Goal: Communication & Community: Connect with others

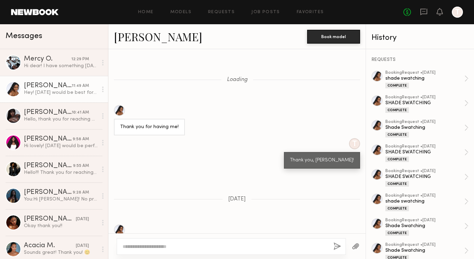
scroll to position [4456, 0]
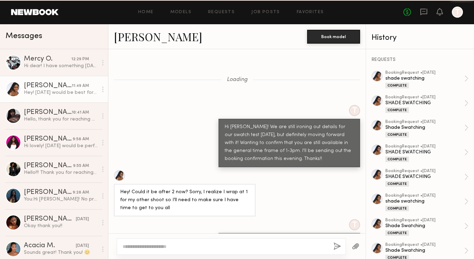
scroll to position [481, 0]
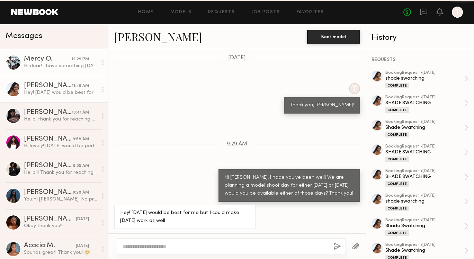
click at [45, 67] on div "Hi dear! I have something [DATE] until 3pm . [DATE] I’m available all day befor…" at bounding box center [61, 66] width 74 height 7
click at [51, 54] on link "Mercy O. 12:29 PM Hi dear! I have something [DATE] until 3pm . [DATE] I’m avail…" at bounding box center [54, 62] width 108 height 27
click at [55, 63] on div "Hi dear! I have something [DATE] until 3pm . [DATE] I’m available all day befor…" at bounding box center [61, 66] width 74 height 7
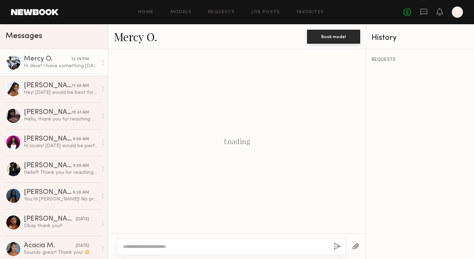
click at [211, 95] on div "Loading" at bounding box center [236, 141] width 257 height 178
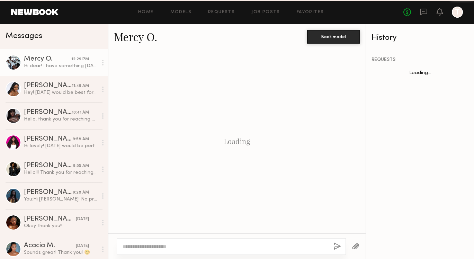
scroll to position [456, 0]
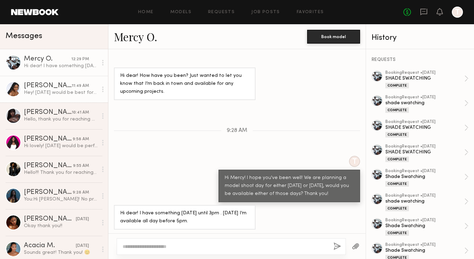
click at [45, 93] on div "Hey! [DATE] would be best for me but I could make [DATE] work as well" at bounding box center [61, 92] width 74 height 7
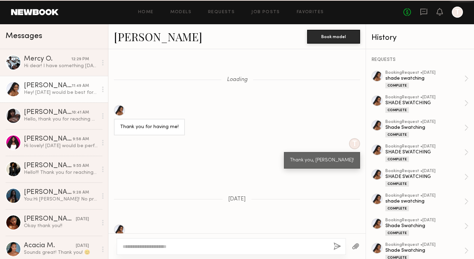
scroll to position [4489, 0]
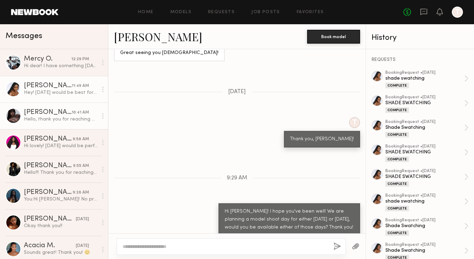
click at [52, 119] on div "Hello, thank you for reaching out! Unfortunately I’m out of town until [DATE]" at bounding box center [61, 119] width 74 height 7
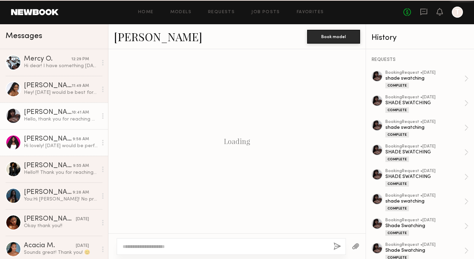
scroll to position [540, 0]
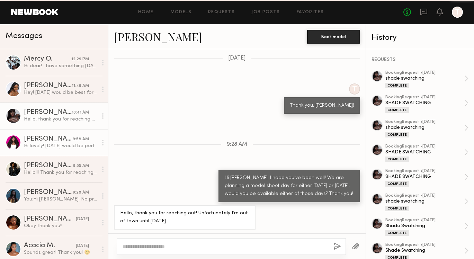
click at [54, 143] on div "Hi lovely! Tomorrow would be perfect :)" at bounding box center [61, 146] width 74 height 7
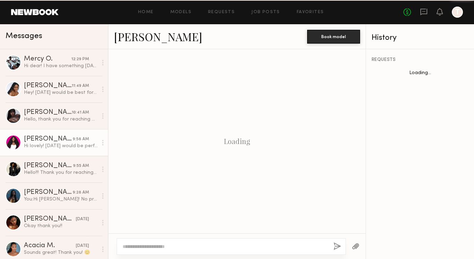
scroll to position [412, 0]
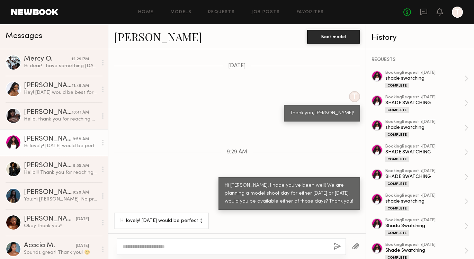
click at [147, 247] on textarea at bounding box center [224, 246] width 205 height 7
type textarea "*"
type textarea "**********"
click at [334, 246] on button "button" at bounding box center [337, 246] width 8 height 9
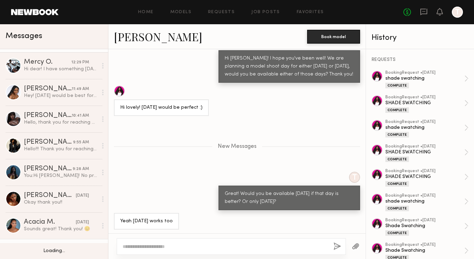
scroll to position [0, 0]
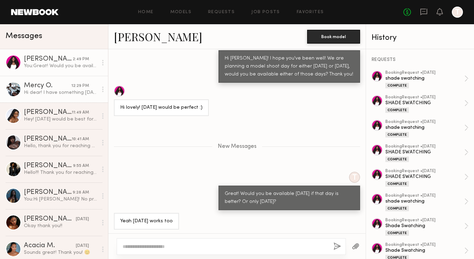
click at [62, 91] on div "Hi dear! I have something [DATE] until 3pm . [DATE] I’m available all day befor…" at bounding box center [61, 92] width 74 height 7
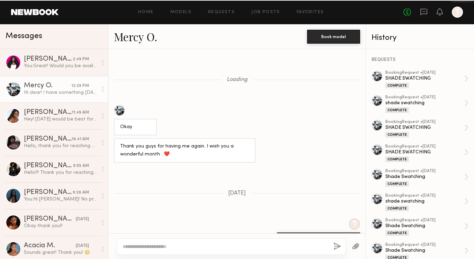
scroll to position [456, 0]
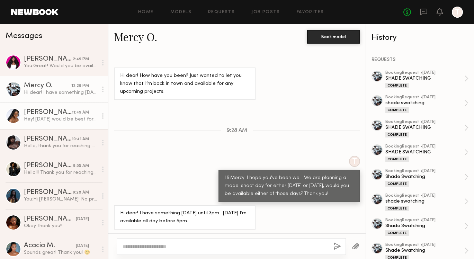
click at [56, 120] on div "Hey! [DATE] would be best for me but I could make [DATE] work as well" at bounding box center [61, 119] width 74 height 7
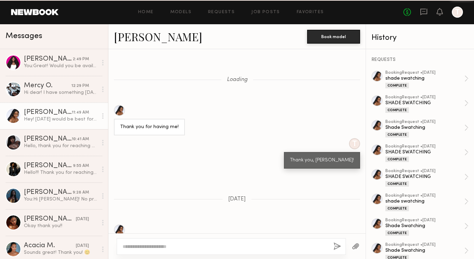
scroll to position [4489, 0]
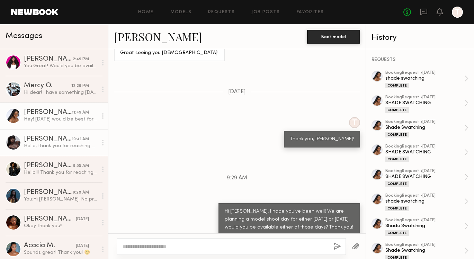
click at [52, 148] on div "Hello, thank you for reaching out! Unfortunately I’m out of town until [DATE]" at bounding box center [61, 146] width 74 height 7
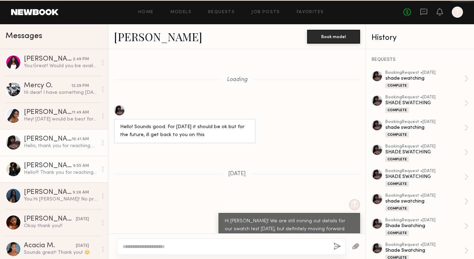
scroll to position [540, 0]
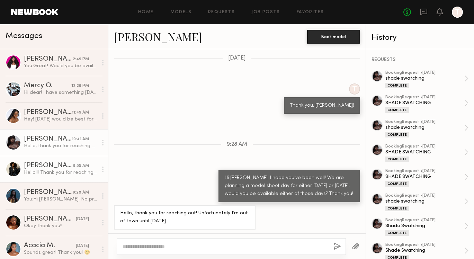
click at [57, 174] on div "Hello!!! Thank you for reaching out. I am available [DATE] or [DATE]. I just ne…" at bounding box center [61, 172] width 74 height 7
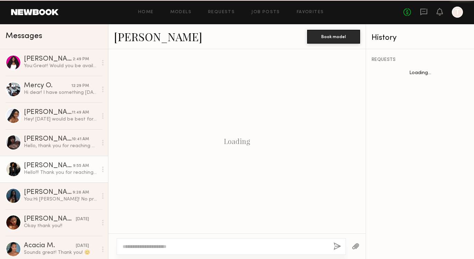
scroll to position [513, 0]
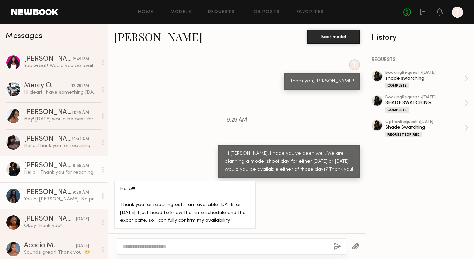
click at [51, 193] on div "[PERSON_NAME]" at bounding box center [48, 192] width 49 height 7
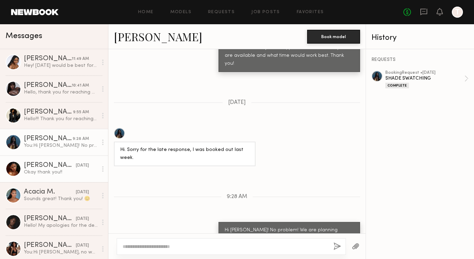
scroll to position [53, 0]
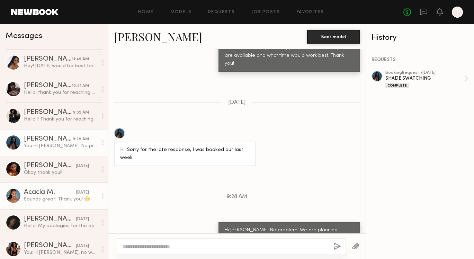
click at [50, 199] on div "Sounds great! Thank you! 😊" at bounding box center [61, 199] width 74 height 7
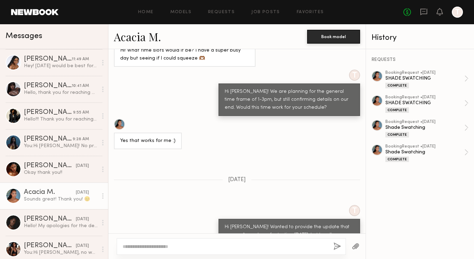
scroll to position [484, 0]
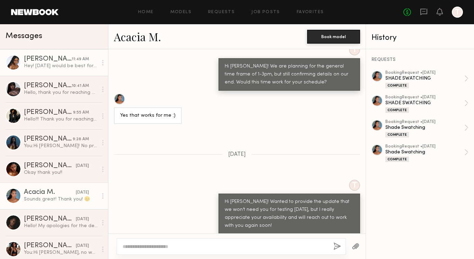
click at [58, 63] on div "Hey! [DATE] would be best for me but I could make [DATE] work as well" at bounding box center [61, 66] width 74 height 7
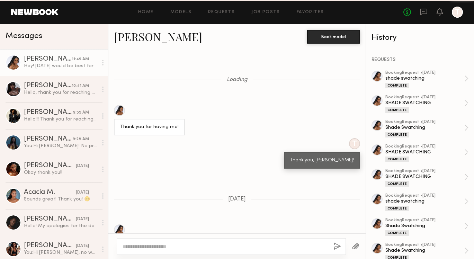
scroll to position [4489, 0]
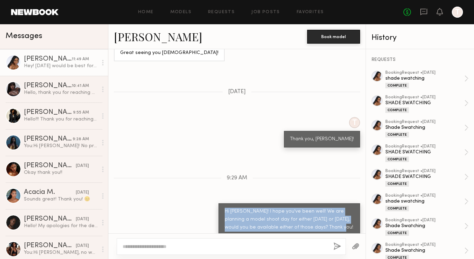
drag, startPoint x: 329, startPoint y: 191, endPoint x: 218, endPoint y: 175, distance: 111.8
click at [218, 203] on div "Hi [PERSON_NAME]! I hope you've been well! We are planning a model shoot day fo…" at bounding box center [288, 219] width 141 height 33
copy div "Hi [PERSON_NAME]! I hope you've been well! We are planning a model shoot day fo…"
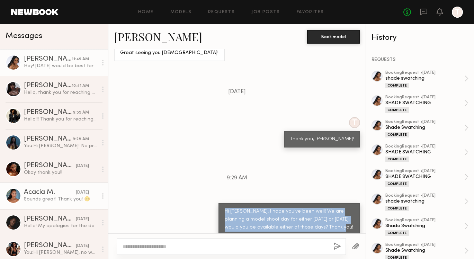
click at [45, 201] on div "Sounds great! Thank you! 😊" at bounding box center [61, 199] width 74 height 7
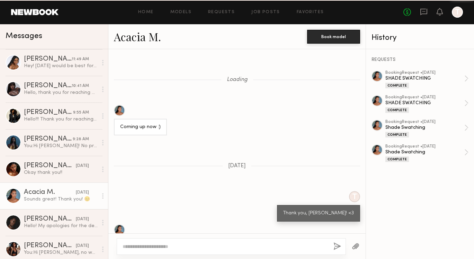
scroll to position [484, 0]
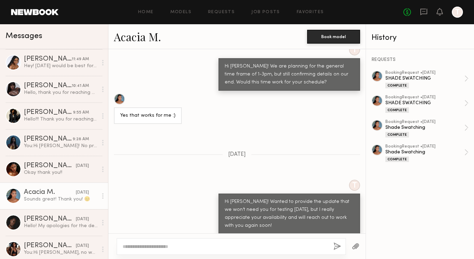
click at [126, 246] on textarea at bounding box center [224, 246] width 205 height 7
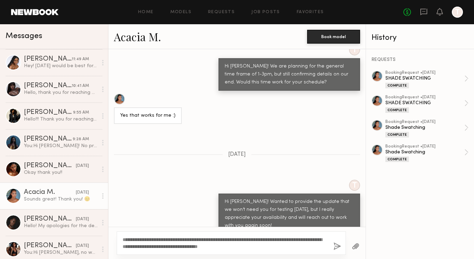
click at [142, 238] on textarea "**********" at bounding box center [224, 243] width 205 height 14
type textarea "**********"
click at [336, 246] on button "button" at bounding box center [337, 246] width 8 height 9
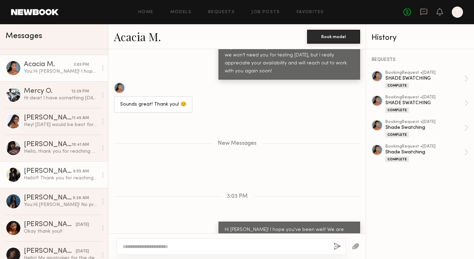
scroll to position [24, 0]
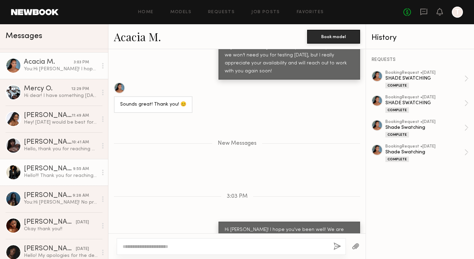
click at [57, 170] on div "[PERSON_NAME]" at bounding box center [48, 168] width 49 height 7
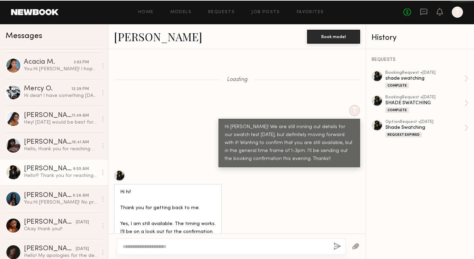
scroll to position [513, 0]
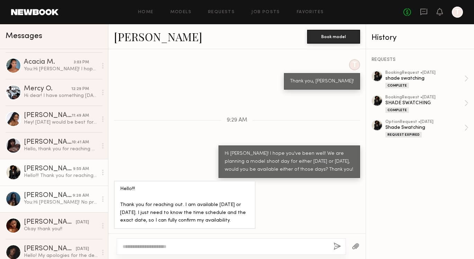
click at [58, 202] on div "You: Hi Nyawuta! No problem! We are planning another model shoot day for either…" at bounding box center [61, 202] width 74 height 7
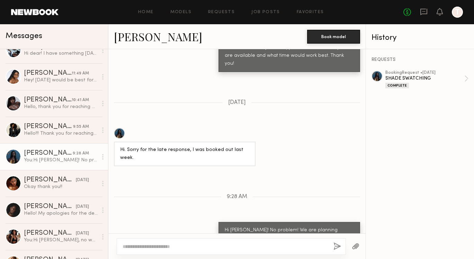
scroll to position [69, 0]
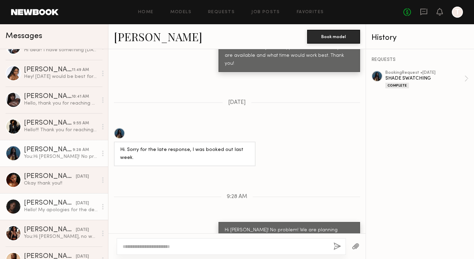
click at [45, 208] on div "Hello! My apologies for the delayed response. Unfortunately I was available [DA…" at bounding box center [61, 210] width 74 height 7
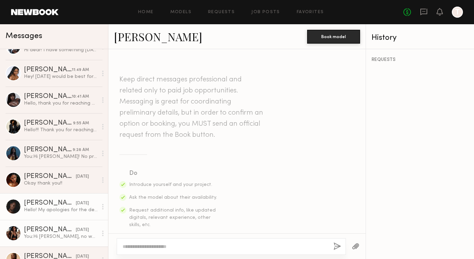
scroll to position [690, 0]
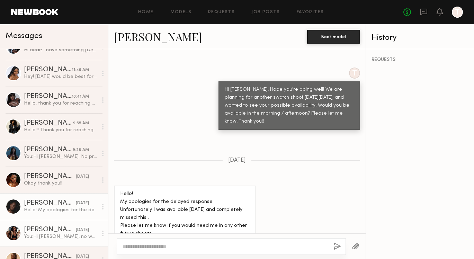
click at [52, 238] on div "You: Hi Nafia, no worries! We will reach back out for the next one." at bounding box center [61, 236] width 74 height 7
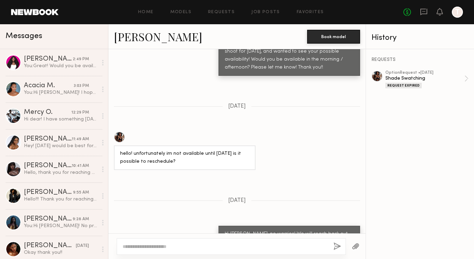
click at [127, 38] on link "[PERSON_NAME]" at bounding box center [158, 36] width 88 height 15
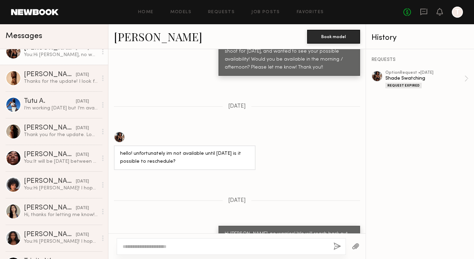
scroll to position [252, 0]
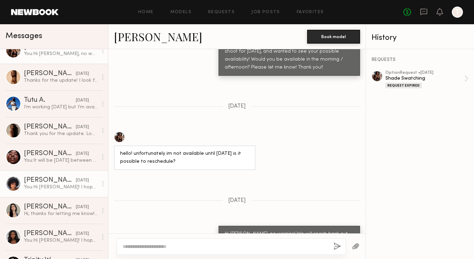
click at [51, 180] on div "[PERSON_NAME]" at bounding box center [50, 180] width 52 height 7
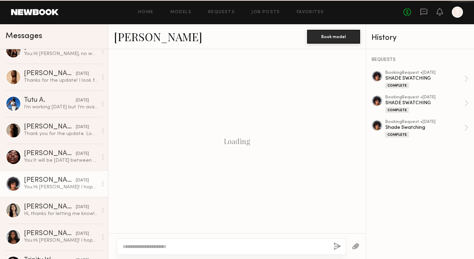
scroll to position [590, 0]
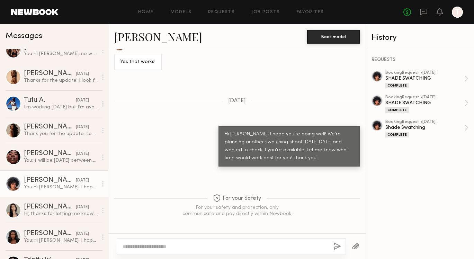
click at [126, 245] on textarea at bounding box center [224, 246] width 205 height 7
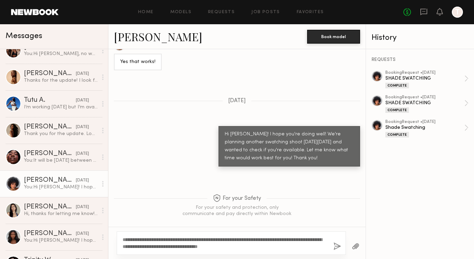
click at [143, 237] on textarea "**********" at bounding box center [224, 243] width 205 height 14
type textarea "**********"
click at [337, 247] on button "button" at bounding box center [337, 246] width 8 height 9
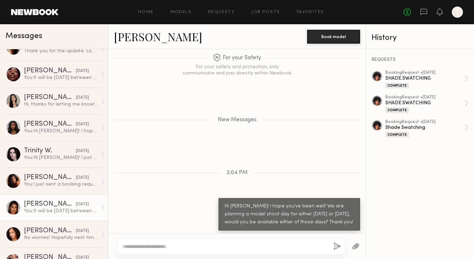
scroll to position [0, 0]
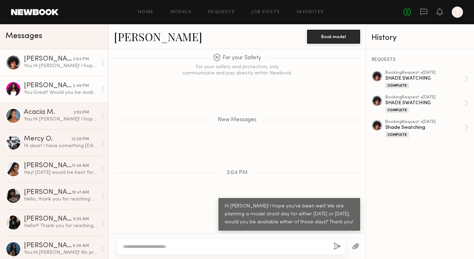
click at [57, 95] on div "You: Great! Would you be available on Wednesday if that day is better? Or only …" at bounding box center [61, 92] width 74 height 7
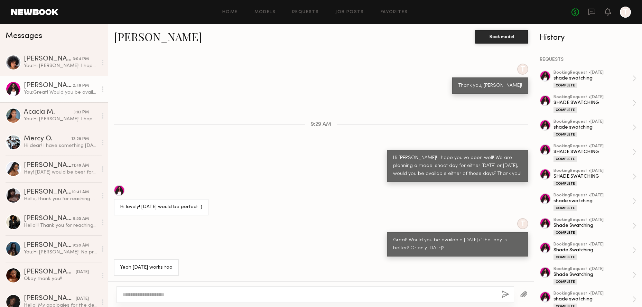
scroll to position [438, 0]
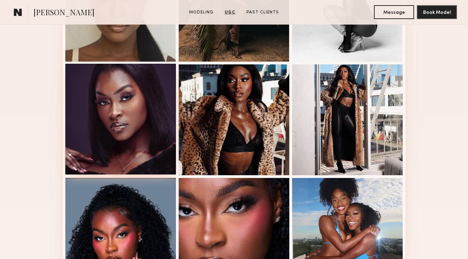
scroll to position [314, 0]
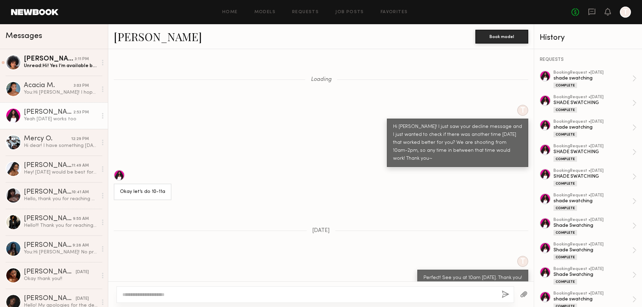
scroll to position [7252, 0]
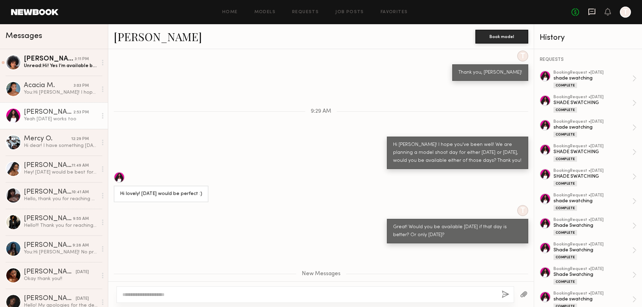
click at [593, 12] on icon at bounding box center [592, 12] width 8 height 8
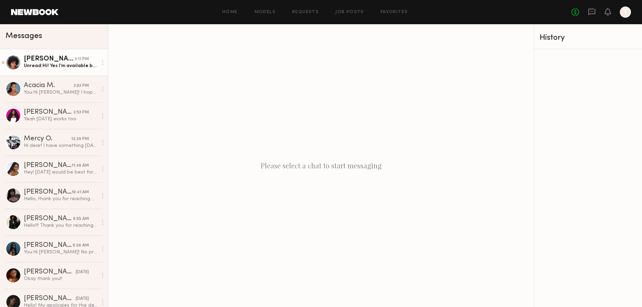
click at [60, 68] on div "Unread: Hi! Yes I’m available both days" at bounding box center [61, 66] width 74 height 7
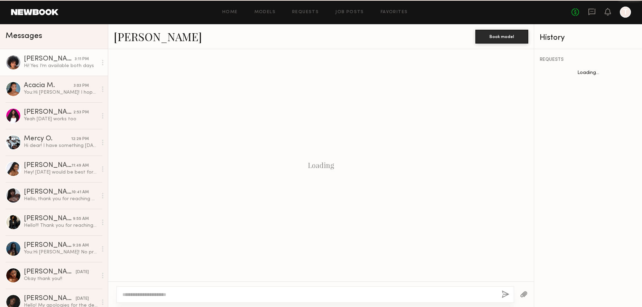
scroll to position [520, 0]
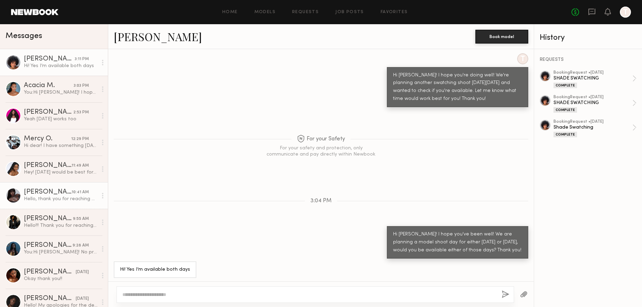
click at [62, 197] on div "Hello, thank you for reaching out! Unfortunately I’m out of town until Wednesday" at bounding box center [61, 199] width 74 height 7
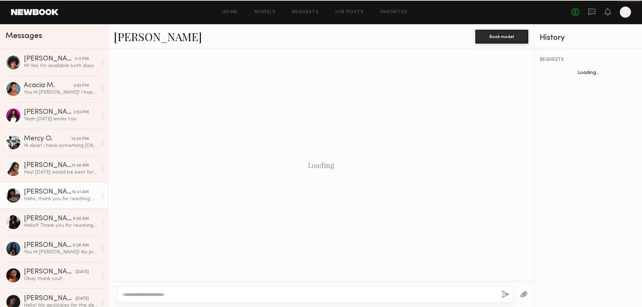
scroll to position [491, 0]
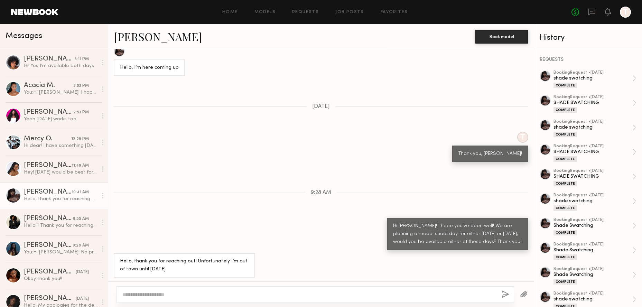
click at [160, 298] on div at bounding box center [316, 294] width 398 height 17
click at [159, 296] on textarea at bounding box center [309, 294] width 374 height 7
type textarea "**********"
click at [505, 295] on button "button" at bounding box center [506, 295] width 8 height 9
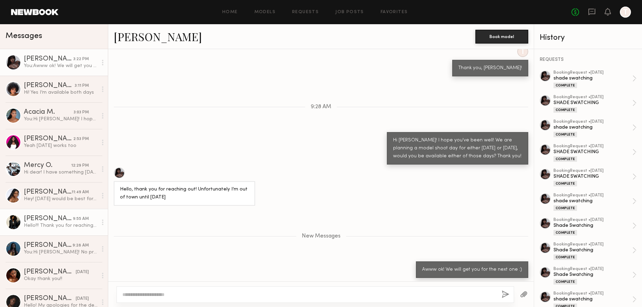
click at [73, 222] on div "9:55 AM" at bounding box center [81, 219] width 16 height 7
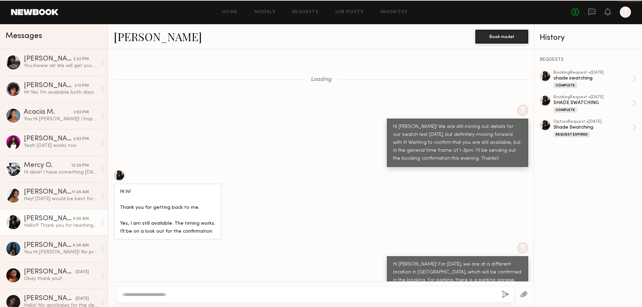
scroll to position [465, 0]
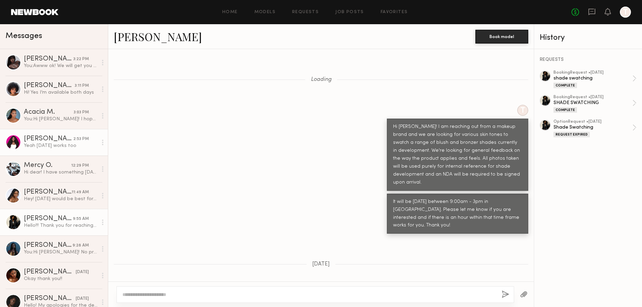
scroll to position [1808, 0]
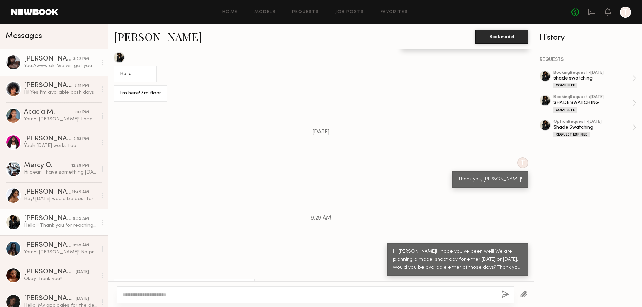
click at [26, 60] on div "[PERSON_NAME]" at bounding box center [48, 59] width 49 height 7
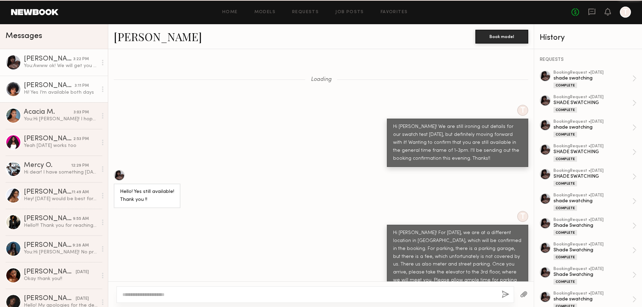
scroll to position [431, 0]
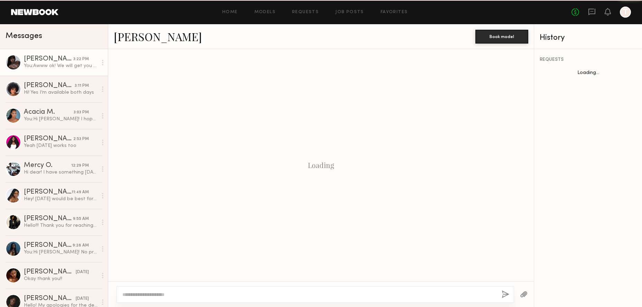
scroll to position [431, 0]
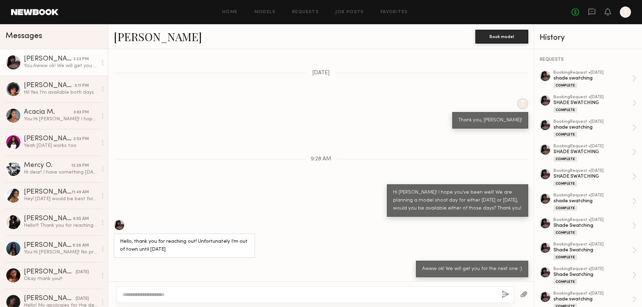
click at [76, 93] on div "Hi! Yes I’m available both days" at bounding box center [61, 92] width 74 height 7
click at [54, 89] on div "[PERSON_NAME]" at bounding box center [49, 85] width 51 height 7
click at [61, 117] on div "You: Hi Acacia! I hope you've been well! We are planning a model shoot day for …" at bounding box center [61, 119] width 74 height 7
click at [43, 84] on div "[PERSON_NAME]" at bounding box center [49, 85] width 51 height 7
click at [63, 139] on div "[PERSON_NAME]" at bounding box center [48, 139] width 49 height 7
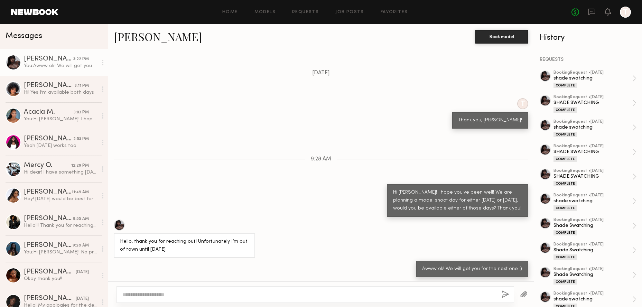
click at [56, 202] on div "Hey! [DATE] would be best for me but I could make [DATE] work as well" at bounding box center [61, 199] width 74 height 7
click at [58, 137] on div "[PERSON_NAME]" at bounding box center [48, 139] width 49 height 7
click at [59, 172] on div "Hi dear! I have something [DATE] until 3pm . [DATE] I’m available all day befor…" at bounding box center [61, 172] width 74 height 7
click at [60, 190] on div "[PERSON_NAME]" at bounding box center [48, 192] width 48 height 7
click at [55, 168] on div "Mercy O." at bounding box center [47, 165] width 47 height 7
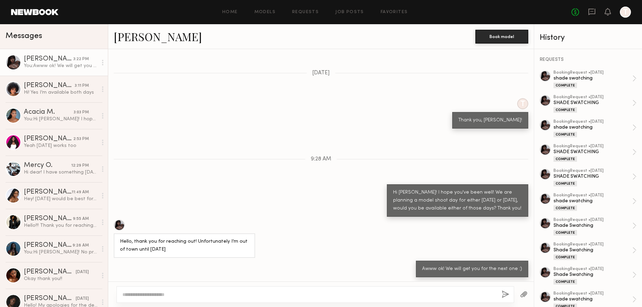
click at [27, 168] on div "Mercy O." at bounding box center [47, 165] width 47 height 7
click at [42, 174] on div "Hi dear! I have something [DATE] until 3pm . [DATE] I’m available all day befor…" at bounding box center [61, 172] width 74 height 7
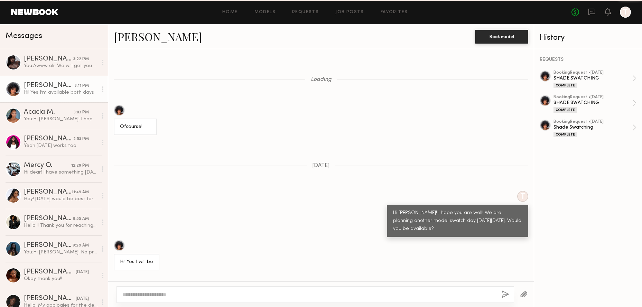
scroll to position [520, 0]
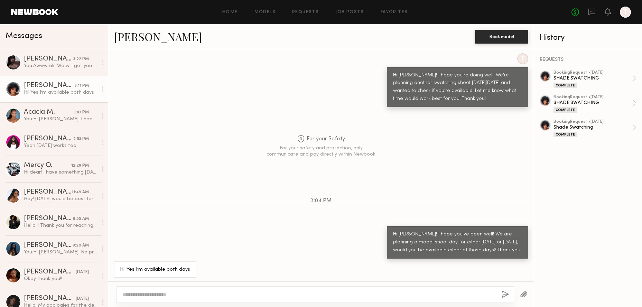
drag, startPoint x: 50, startPoint y: 175, endPoint x: 53, endPoint y: 12, distance: 162.6
click at [50, 175] on div "Hi dear! I have something [DATE] until 3pm . [DATE] I’m available all day befor…" at bounding box center [61, 172] width 74 height 7
click at [50, 174] on div "Hi dear! I have something [DATE] until 3pm . [DATE] I’m available all day befor…" at bounding box center [61, 172] width 74 height 7
click at [50, 175] on div "Hi dear! I have something [DATE] until 3pm . [DATE] I’m available all day befor…" at bounding box center [61, 172] width 74 height 7
click at [135, 37] on link "[PERSON_NAME]" at bounding box center [158, 36] width 88 height 15
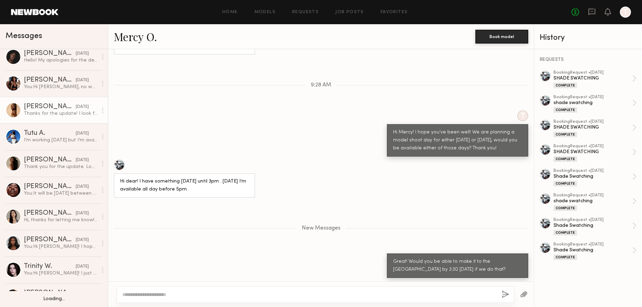
scroll to position [284, 0]
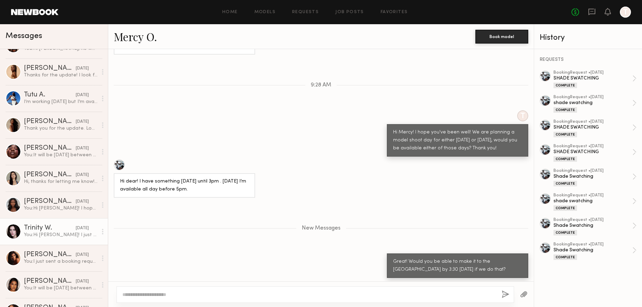
click at [59, 233] on div "You: Hi [PERSON_NAME]! I just sent over the booking request for [DATE] at 12:45…" at bounding box center [61, 235] width 74 height 7
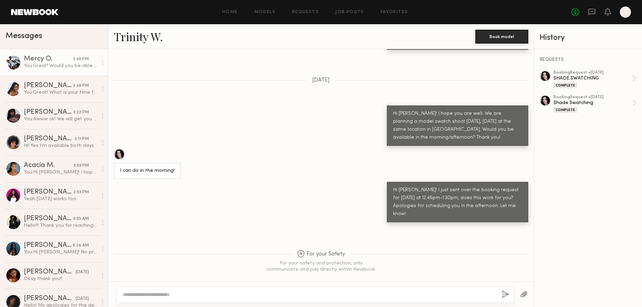
click at [54, 66] on div "You: Great! Would you be able to make it to the [GEOGRAPHIC_DATA] by 3:30 [DATE…" at bounding box center [61, 66] width 74 height 7
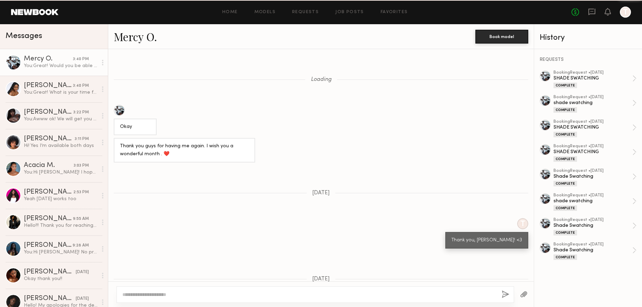
scroll to position [449, 0]
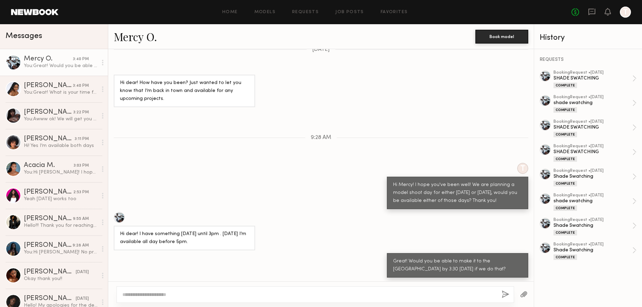
drag, startPoint x: 507, startPoint y: 200, endPoint x: 416, endPoint y: 193, distance: 91.3
click at [387, 184] on div "Hi Mercy! I hope you've been well! We are planning a model shoot day for either…" at bounding box center [457, 193] width 141 height 33
copy div "Hi Mercy! I hope you've been well! We are planning a model shoot day for either…"
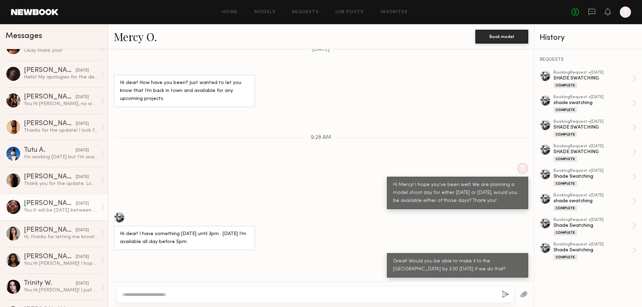
scroll to position [254, 0]
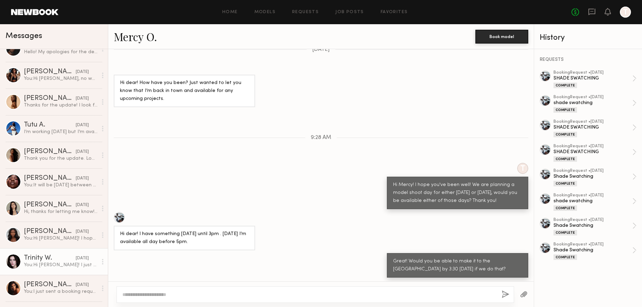
click at [56, 256] on div "Trinity W." at bounding box center [50, 258] width 52 height 7
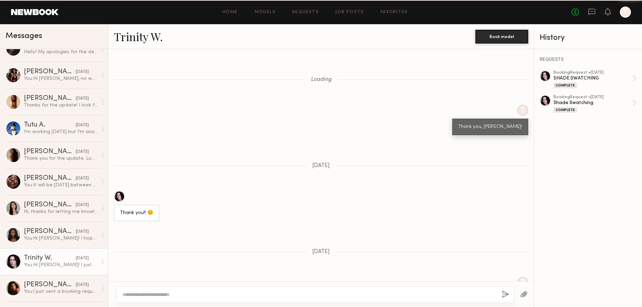
scroll to position [491, 0]
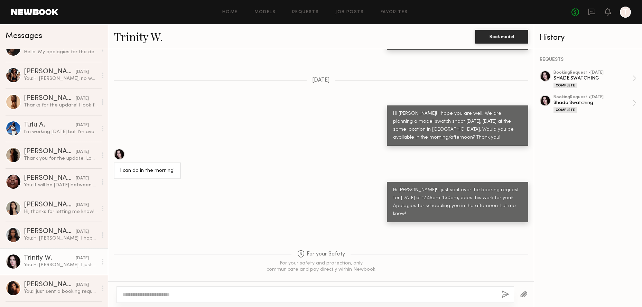
click at [126, 292] on textarea at bounding box center [309, 294] width 374 height 7
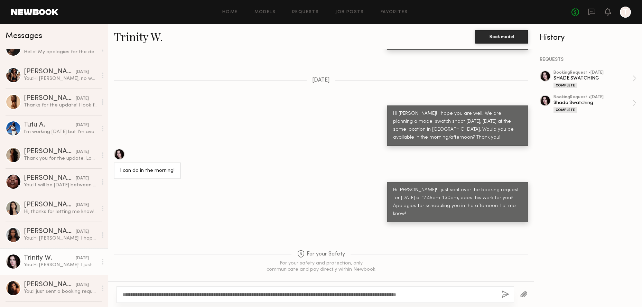
click at [142, 293] on textarea "**********" at bounding box center [309, 294] width 374 height 7
click at [130, 295] on textarea "**********" at bounding box center [309, 294] width 374 height 7
click at [489, 296] on textarea "**********" at bounding box center [309, 294] width 374 height 7
type textarea "**********"
click at [504, 295] on button "button" at bounding box center [506, 295] width 8 height 9
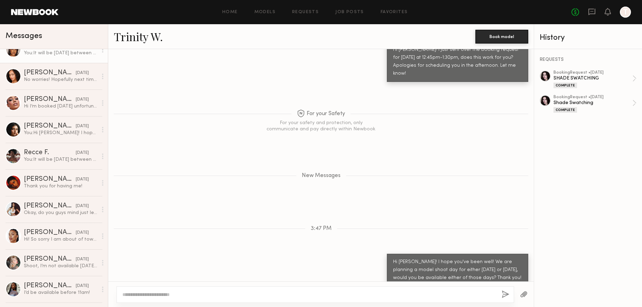
scroll to position [519, 0]
click at [76, 259] on div "[DATE]" at bounding box center [82, 259] width 13 height 7
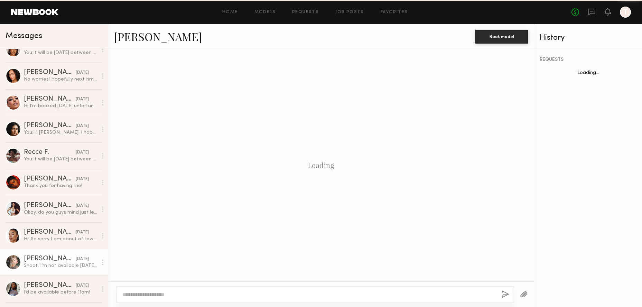
scroll to position [456, 0]
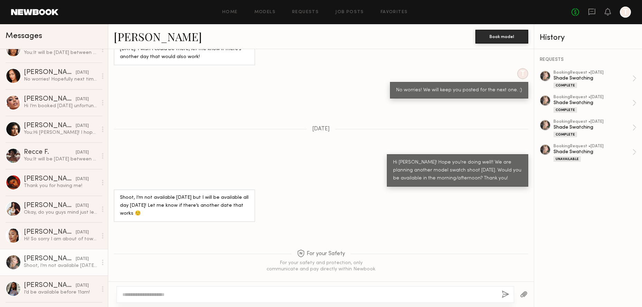
click at [129, 296] on textarea at bounding box center [309, 294] width 374 height 7
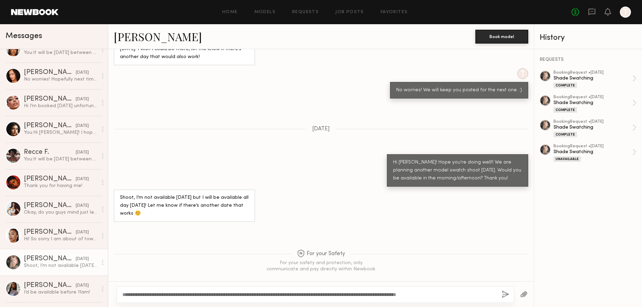
click at [143, 294] on textarea "**********" at bounding box center [309, 294] width 374 height 7
type textarea "**********"
click at [504, 295] on button "button" at bounding box center [506, 295] width 8 height 9
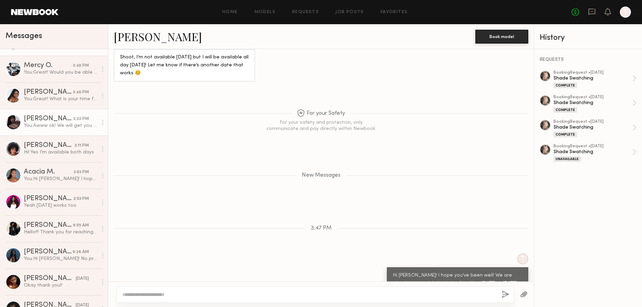
scroll to position [0, 0]
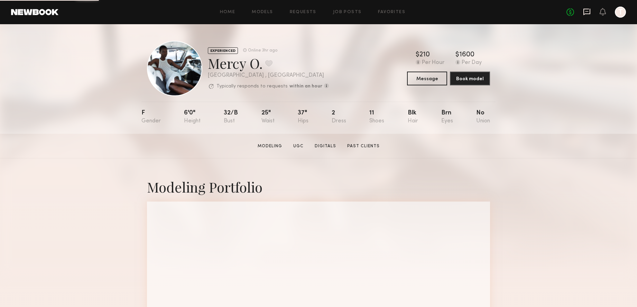
click at [587, 11] on icon at bounding box center [587, 12] width 8 height 8
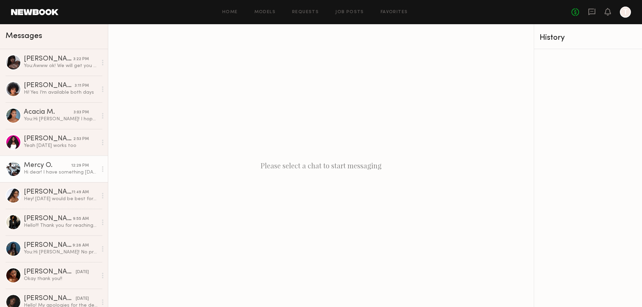
click at [49, 173] on div "Hi dear! I have something [DATE] until 3pm . [DATE] I’m available all day befor…" at bounding box center [61, 172] width 74 height 7
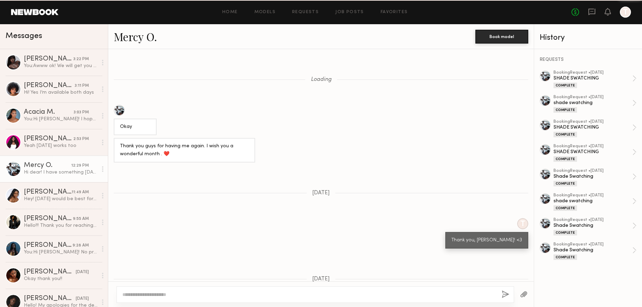
scroll to position [408, 0]
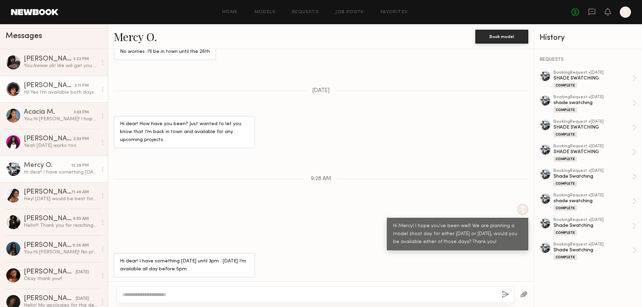
click at [58, 85] on div "[PERSON_NAME]" at bounding box center [49, 85] width 51 height 7
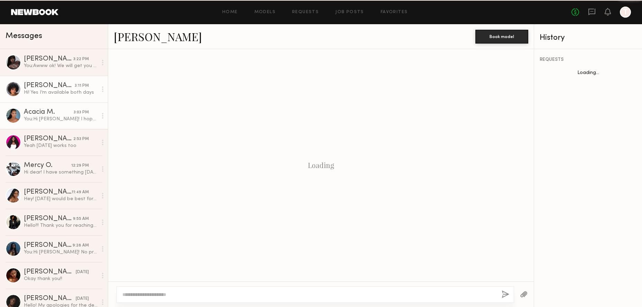
scroll to position [520, 0]
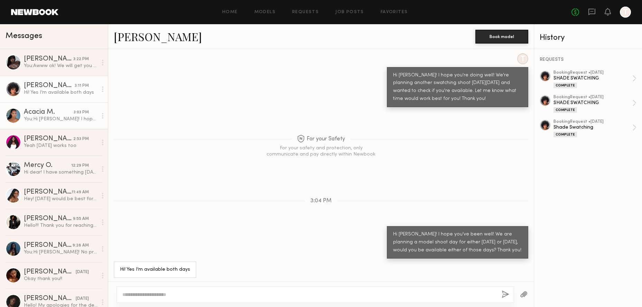
click at [60, 119] on div "You: Hi [PERSON_NAME]! I hope you've been well! We are planning a model shoot d…" at bounding box center [61, 119] width 74 height 7
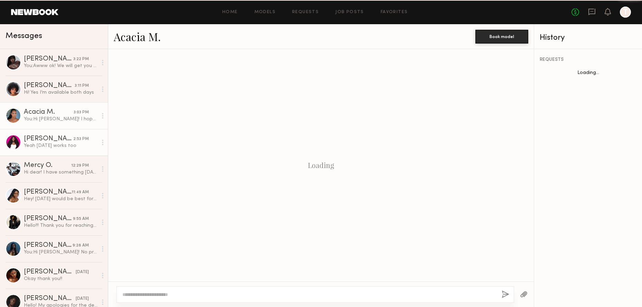
scroll to position [451, 0]
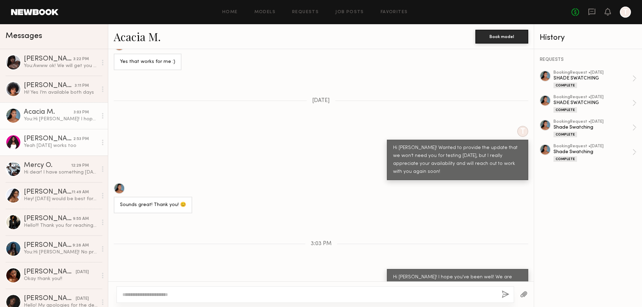
click at [57, 144] on div "Yeah [DATE] works too" at bounding box center [61, 146] width 74 height 7
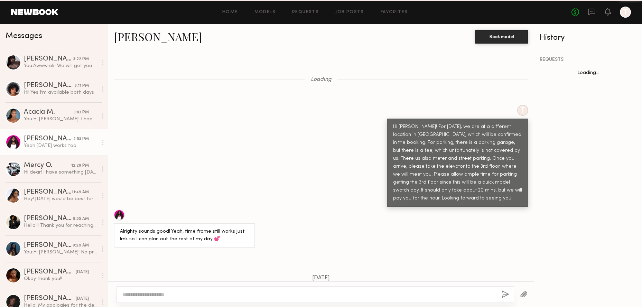
scroll to position [385, 0]
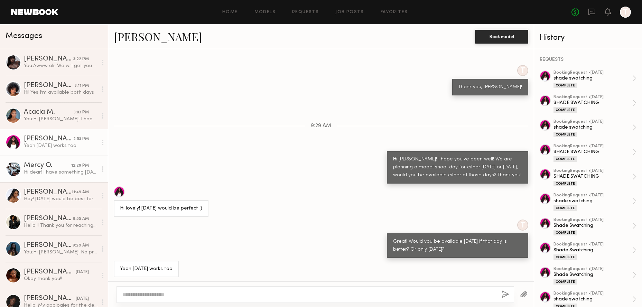
click at [56, 172] on div "Hi dear! I have something [DATE] until 3pm . [DATE] I’m available all day befor…" at bounding box center [61, 172] width 74 height 7
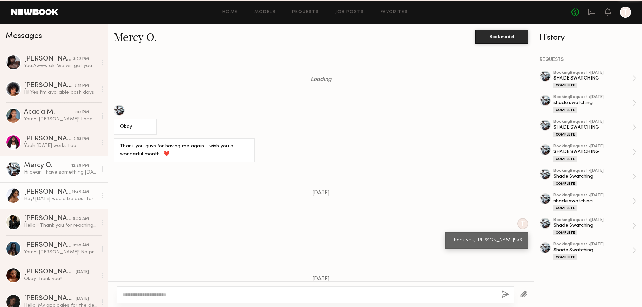
scroll to position [408, 0]
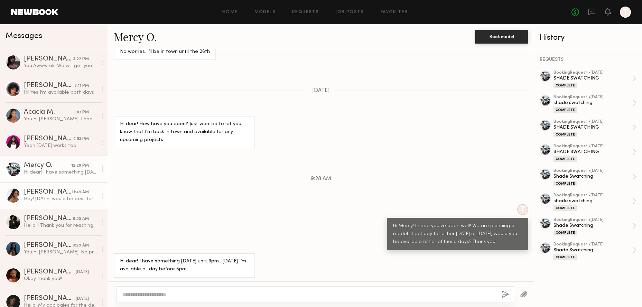
click at [55, 199] on div "Hey! [DATE] would be best for me but I could make [DATE] work as well" at bounding box center [61, 199] width 74 height 7
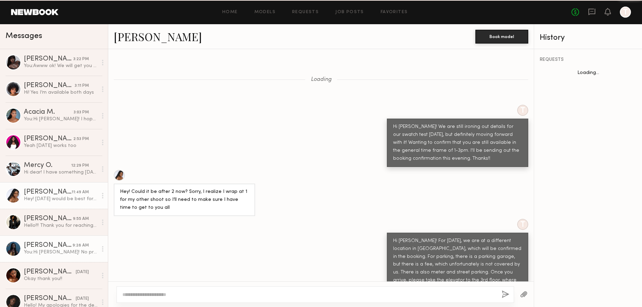
scroll to position [433, 0]
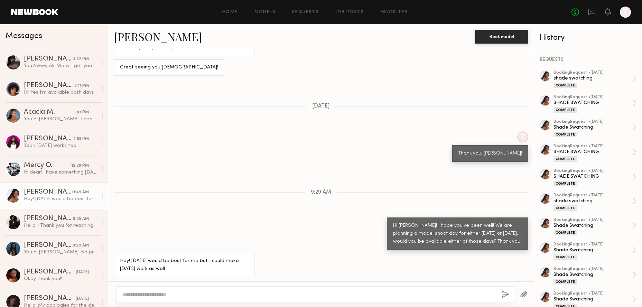
click at [143, 296] on textarea at bounding box center [309, 294] width 374 height 7
type textarea "*"
click at [152, 293] on textarea "**********" at bounding box center [309, 294] width 374 height 7
click at [242, 294] on textarea "**********" at bounding box center [309, 294] width 374 height 7
type textarea "**********"
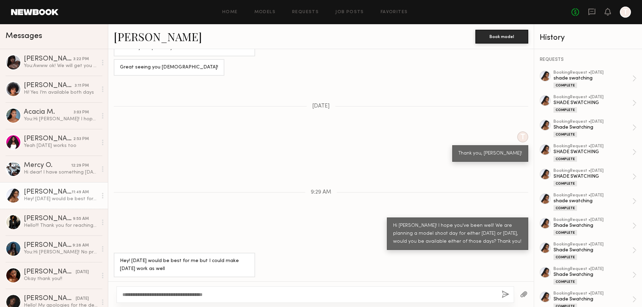
click at [504, 294] on button "button" at bounding box center [506, 295] width 8 height 9
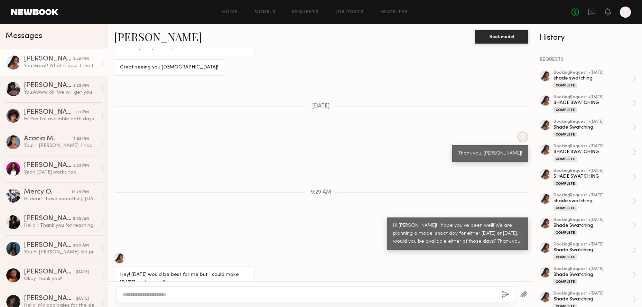
scroll to position [519, 0]
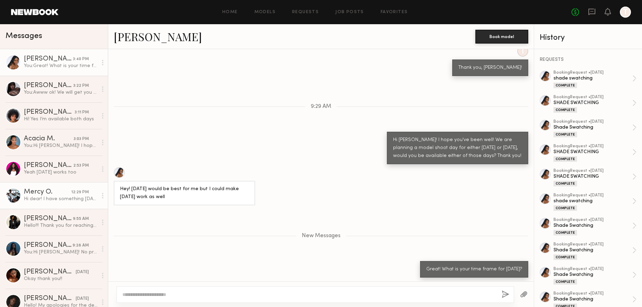
click at [78, 194] on div "12:29 PM" at bounding box center [80, 192] width 18 height 7
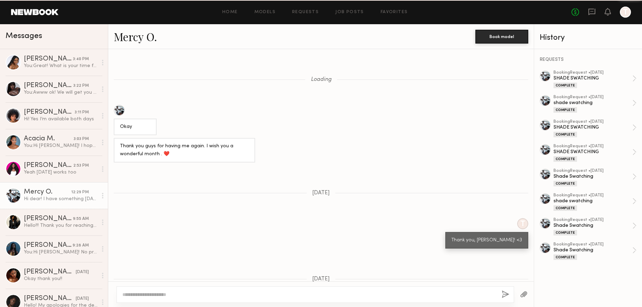
scroll to position [408, 0]
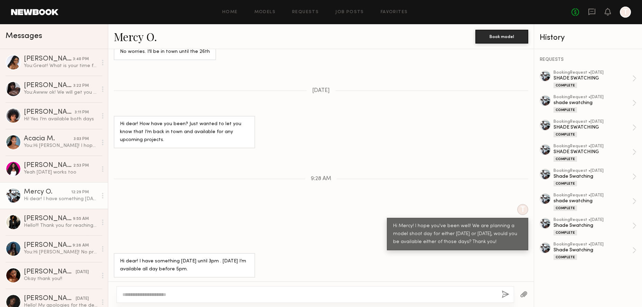
click at [144, 292] on textarea at bounding box center [309, 294] width 374 height 7
click at [215, 293] on textarea "**********" at bounding box center [309, 294] width 374 height 7
click at [360, 292] on textarea "**********" at bounding box center [309, 294] width 374 height 7
type textarea "**********"
click at [505, 295] on button "button" at bounding box center [506, 295] width 8 height 9
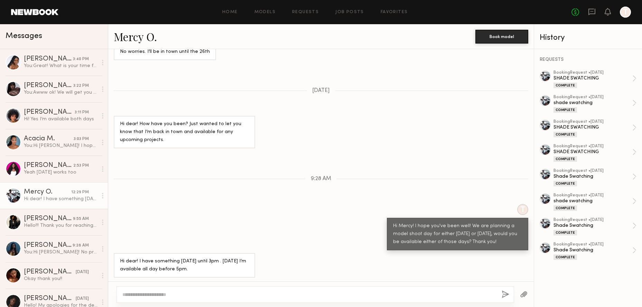
scroll to position [502, 0]
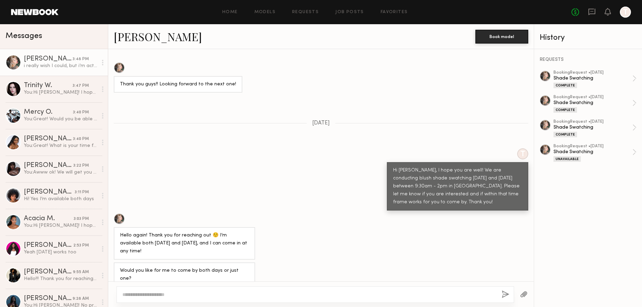
scroll to position [1246, 0]
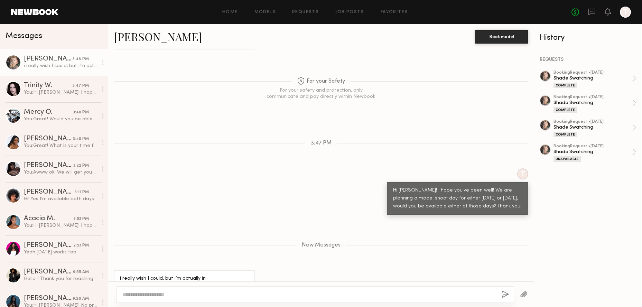
click at [168, 293] on textarea at bounding box center [309, 294] width 374 height 7
type textarea "**********"
click at [504, 295] on button "button" at bounding box center [506, 295] width 8 height 9
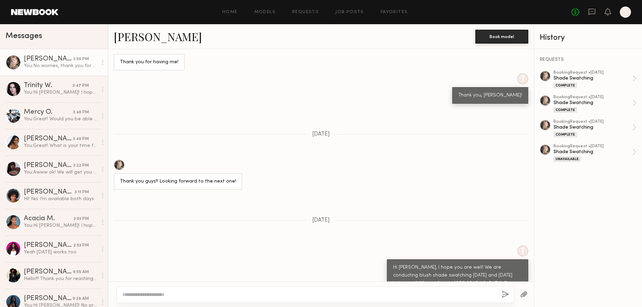
scroll to position [1234, 0]
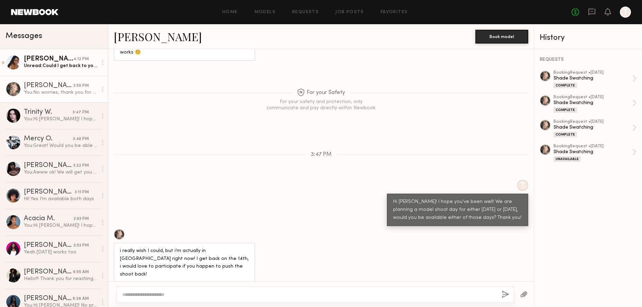
click at [62, 63] on div "Unread: Could I get back to you [DATE] morning? I have a half day [DATE] so I’m…" at bounding box center [61, 66] width 74 height 7
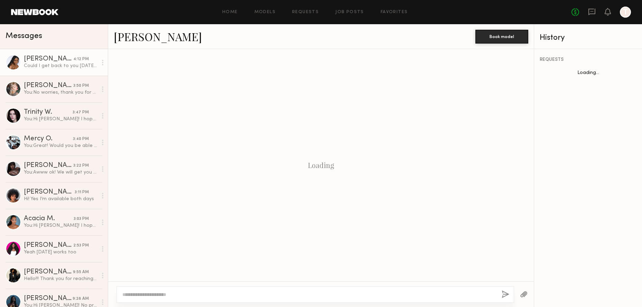
scroll to position [401, 0]
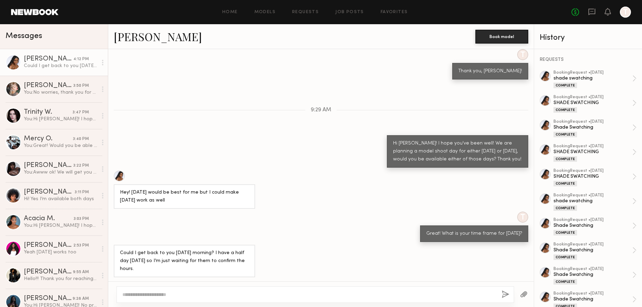
click at [167, 295] on textarea at bounding box center [309, 294] width 374 height 7
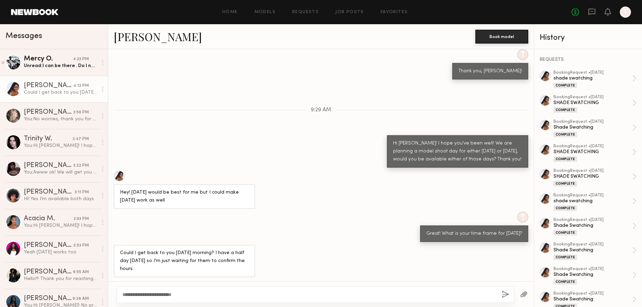
click at [186, 295] on textarea "**********" at bounding box center [309, 294] width 374 height 7
drag, startPoint x: 221, startPoint y: 294, endPoint x: 202, endPoint y: 294, distance: 19.0
click at [202, 294] on textarea "**********" at bounding box center [309, 294] width 374 height 7
type textarea "**********"
click at [505, 294] on button "button" at bounding box center [506, 295] width 8 height 9
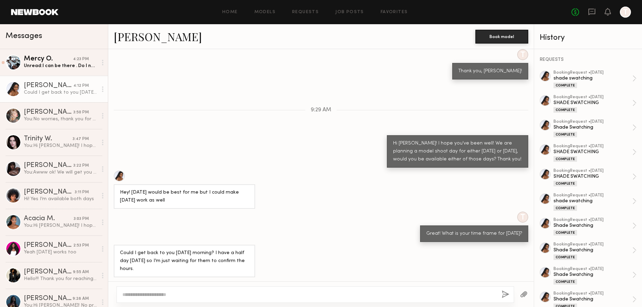
scroll to position [495, 0]
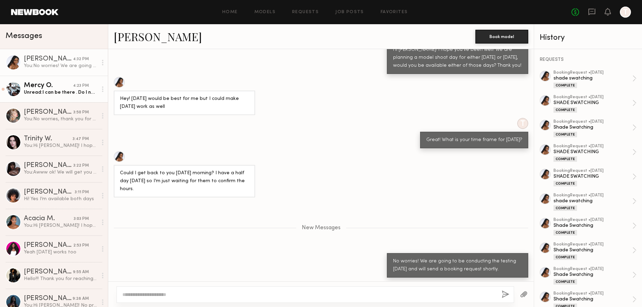
click at [61, 93] on div "Unread: I can be there . Do I need to bring anything?" at bounding box center [61, 92] width 74 height 7
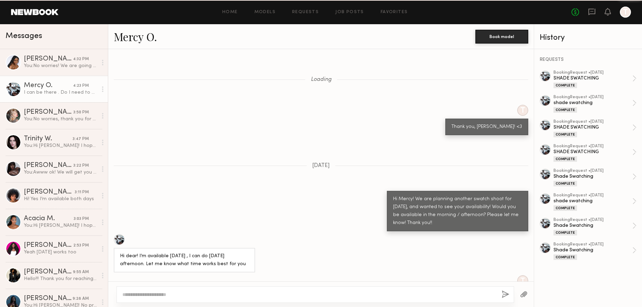
scroll to position [369, 0]
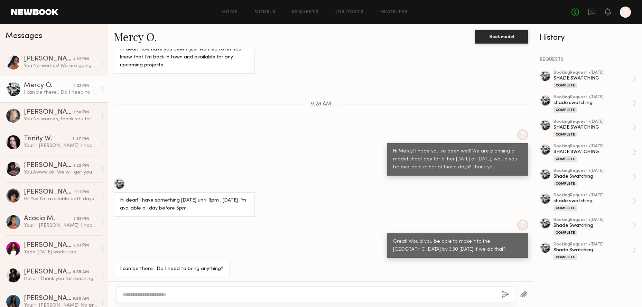
click at [202, 292] on textarea at bounding box center [309, 294] width 374 height 7
click at [176, 292] on textarea at bounding box center [309, 294] width 374 height 7
click at [141, 294] on textarea "**********" at bounding box center [309, 294] width 374 height 7
click at [185, 295] on textarea "**********" at bounding box center [309, 294] width 374 height 7
click at [240, 293] on textarea "**********" at bounding box center [309, 294] width 374 height 7
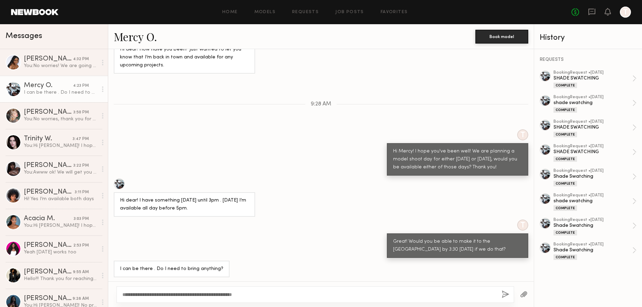
click at [228, 292] on textarea "**********" at bounding box center [309, 294] width 374 height 7
click at [233, 293] on textarea "**********" at bounding box center [309, 294] width 374 height 7
click at [275, 293] on textarea "**********" at bounding box center [309, 294] width 374 height 7
click at [239, 293] on textarea "**********" at bounding box center [309, 294] width 374 height 7
click at [296, 293] on textarea "**********" at bounding box center [309, 294] width 374 height 7
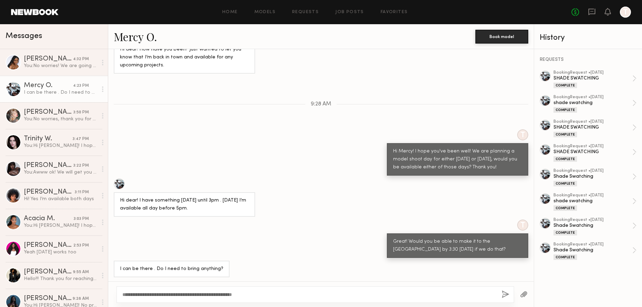
type textarea "**********"
click at [504, 293] on button "button" at bounding box center [506, 295] width 8 height 9
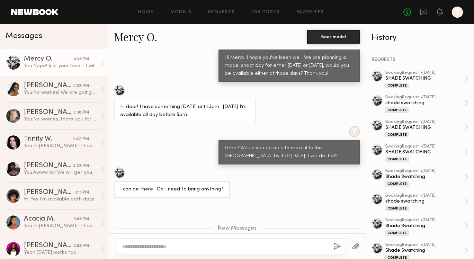
scroll to position [511, 0]
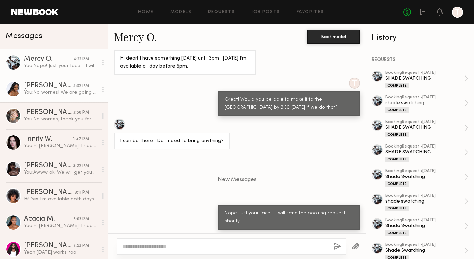
click at [66, 91] on div "You: No worries! We are going to be conducting the testing [DATE] and will send…" at bounding box center [61, 92] width 74 height 7
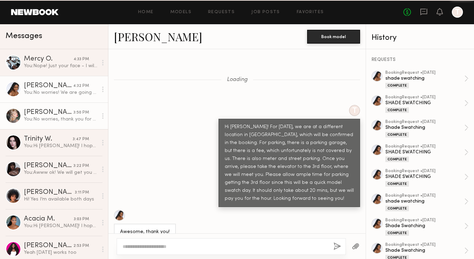
scroll to position [524, 0]
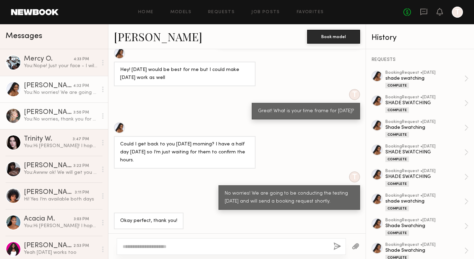
click at [67, 116] on div "You: No worries, thank you for the quick reply! We will see you at the next and…" at bounding box center [61, 119] width 74 height 7
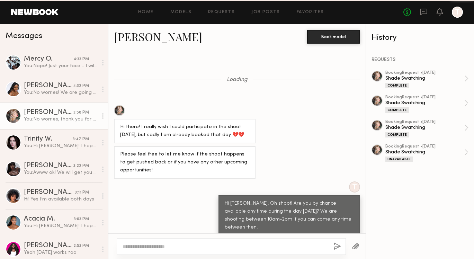
scroll to position [1283, 0]
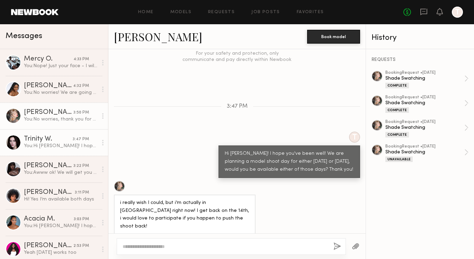
click at [67, 144] on div "You: Hi [PERSON_NAME]! I hope you've been well! We are planning a model shoot d…" at bounding box center [61, 146] width 74 height 7
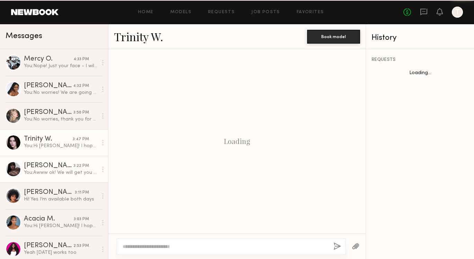
scroll to position [555, 0]
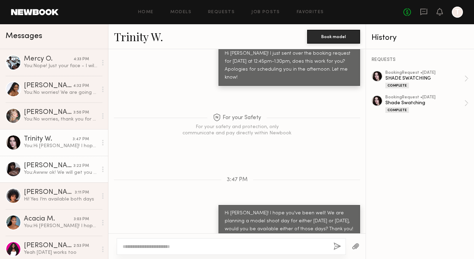
click at [71, 174] on div "You: Awww ok! We will get you for the next one :)" at bounding box center [61, 172] width 74 height 7
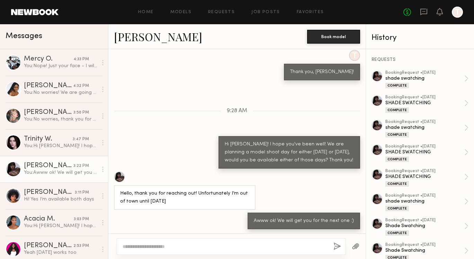
scroll to position [1, 0]
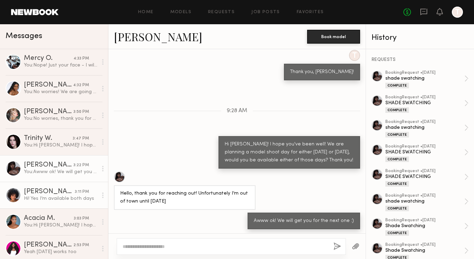
click at [75, 192] on div "3:11 PM" at bounding box center [82, 192] width 14 height 7
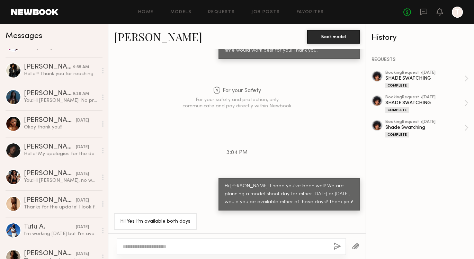
scroll to position [207, 0]
